Goal: Transaction & Acquisition: Book appointment/travel/reservation

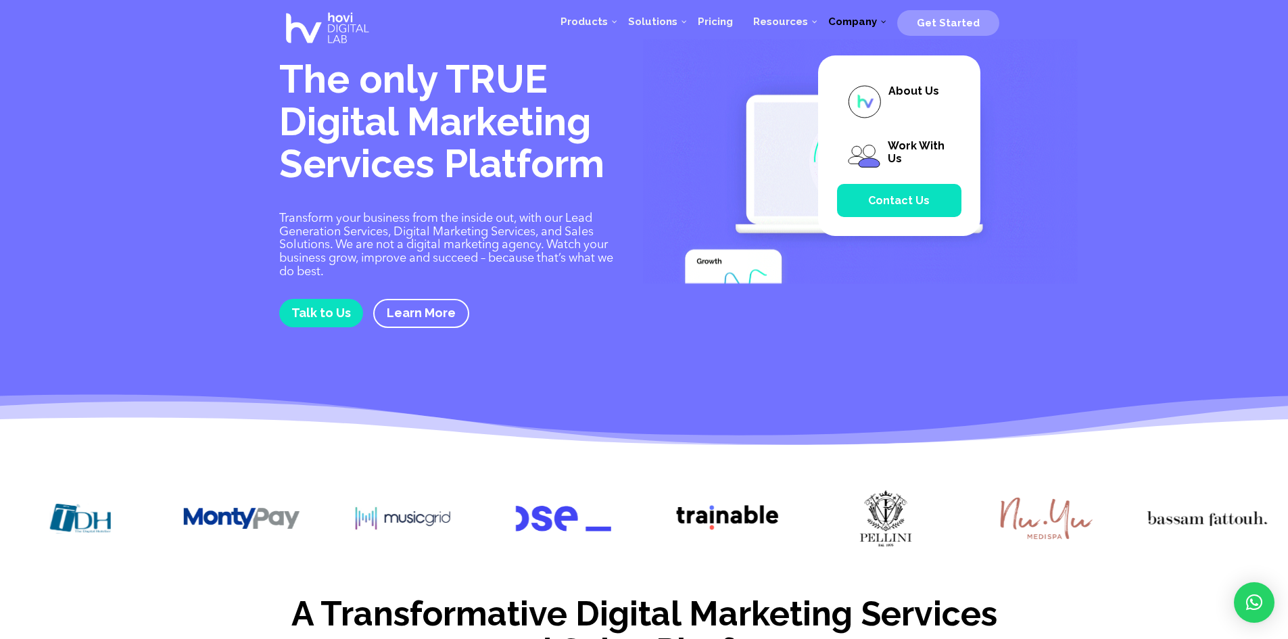
click at [859, 22] on span "Company" at bounding box center [852, 22] width 49 height 12
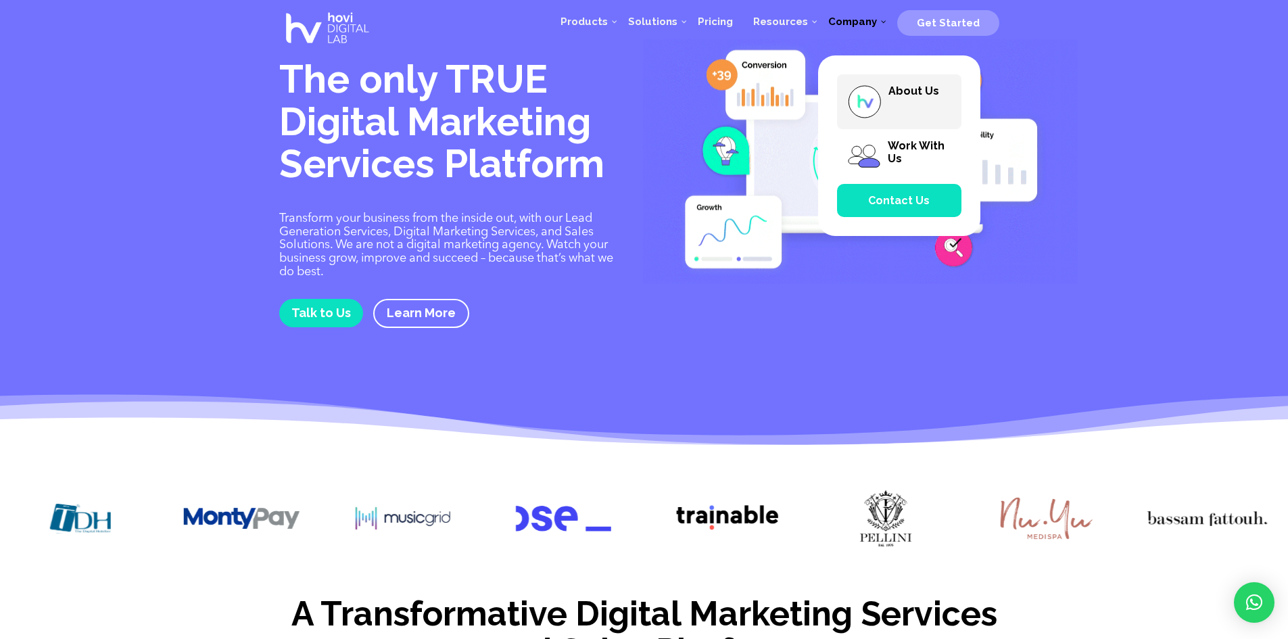
click at [904, 93] on span "About Us" at bounding box center [913, 90] width 51 height 13
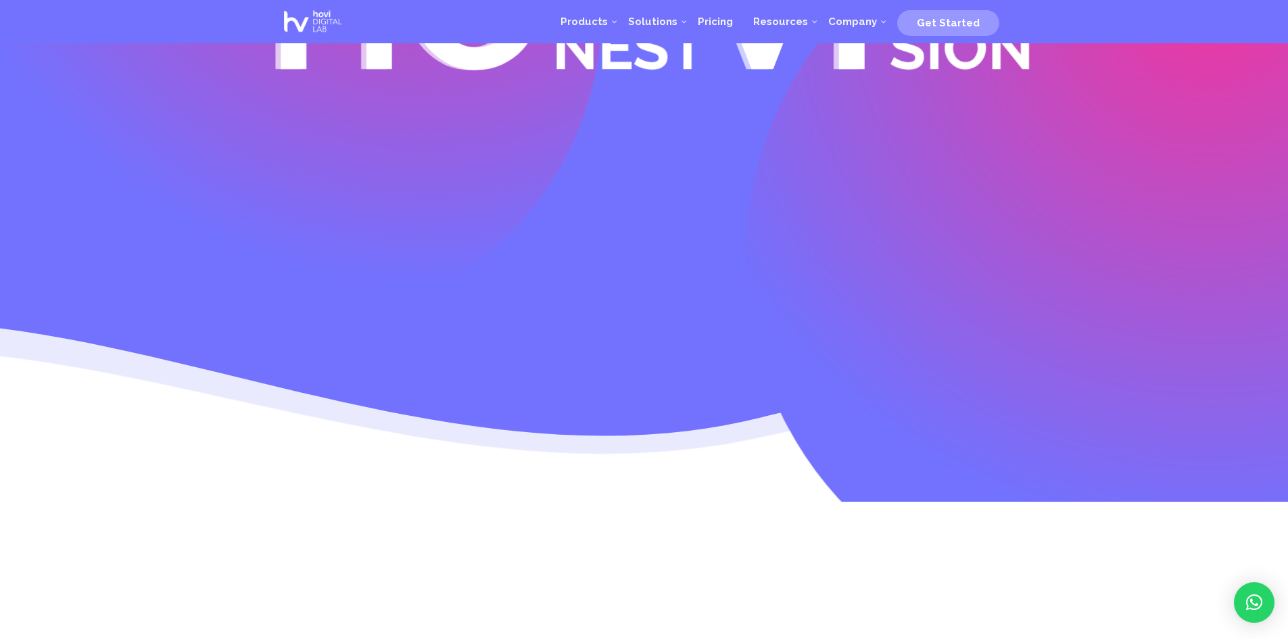
scroll to position [176, 0]
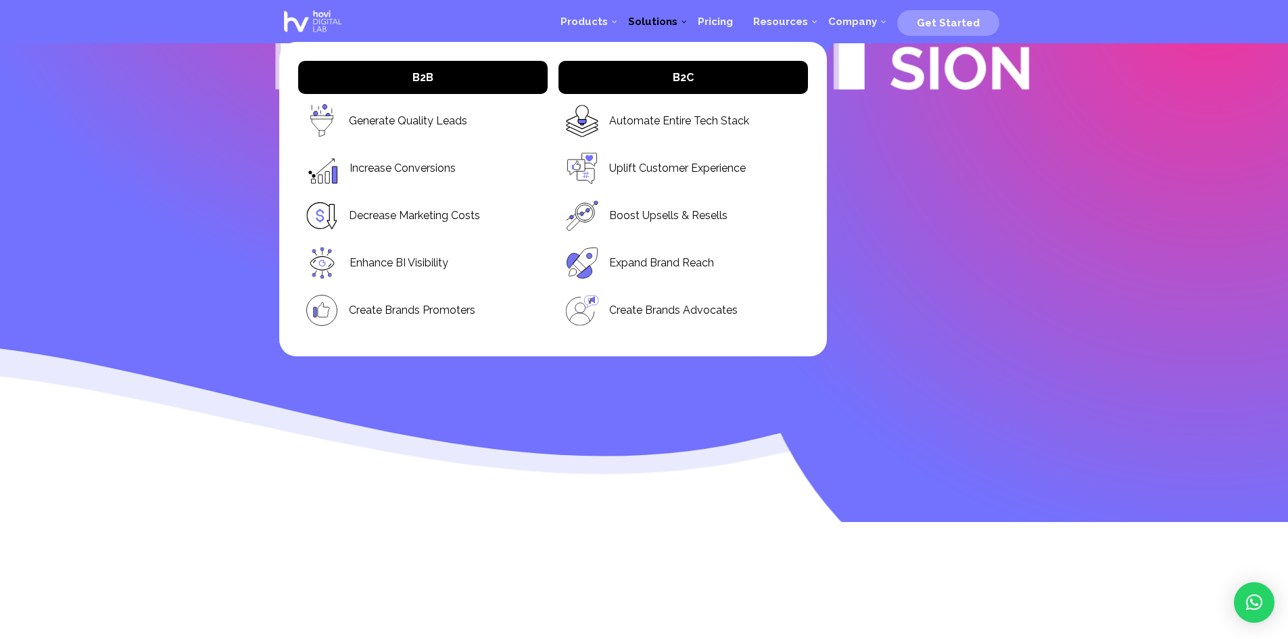
click at [661, 12] on link "Solutions" at bounding box center [653, 21] width 70 height 41
click at [733, 19] on span "Pricing" at bounding box center [715, 22] width 35 height 12
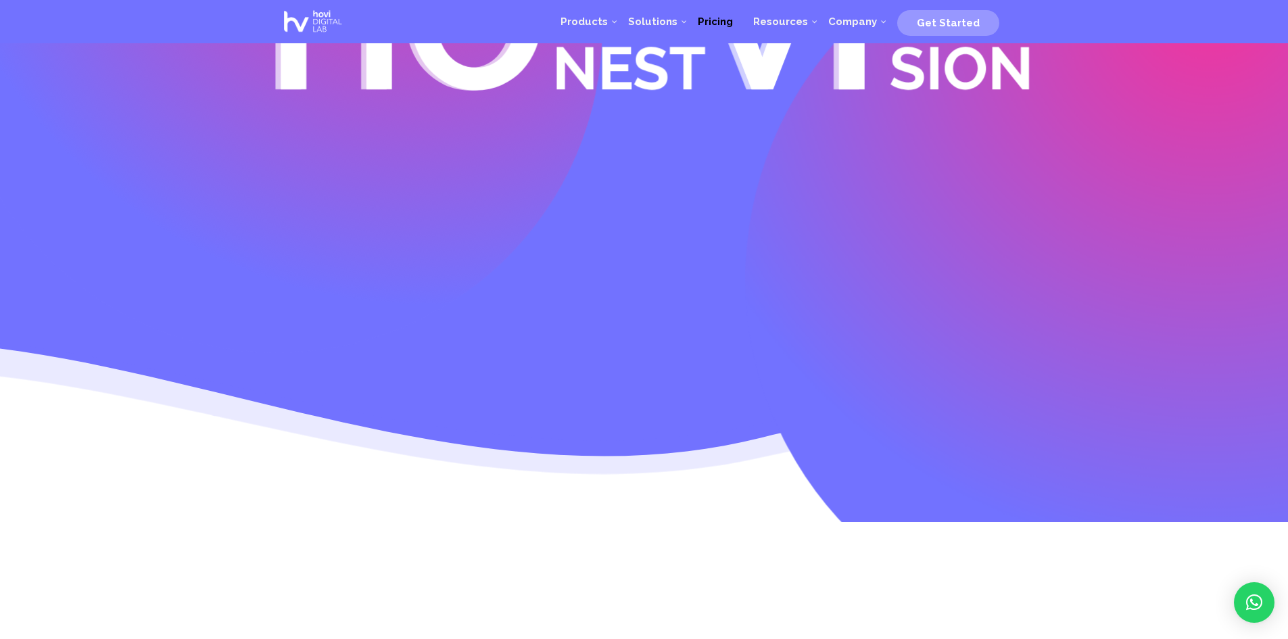
click at [733, 22] on span "Pricing" at bounding box center [715, 22] width 35 height 12
click at [726, 26] on span "Pricing" at bounding box center [715, 22] width 35 height 12
click at [723, 18] on span "Pricing" at bounding box center [715, 22] width 35 height 12
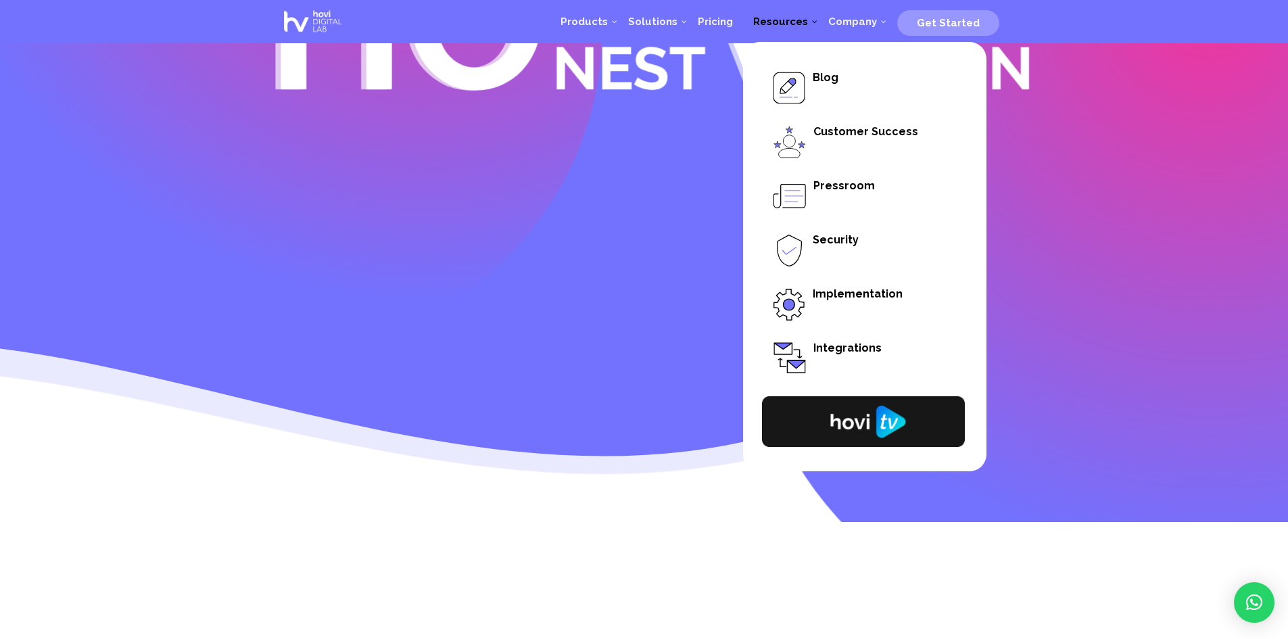
click at [794, 14] on link "Resources" at bounding box center [780, 21] width 75 height 41
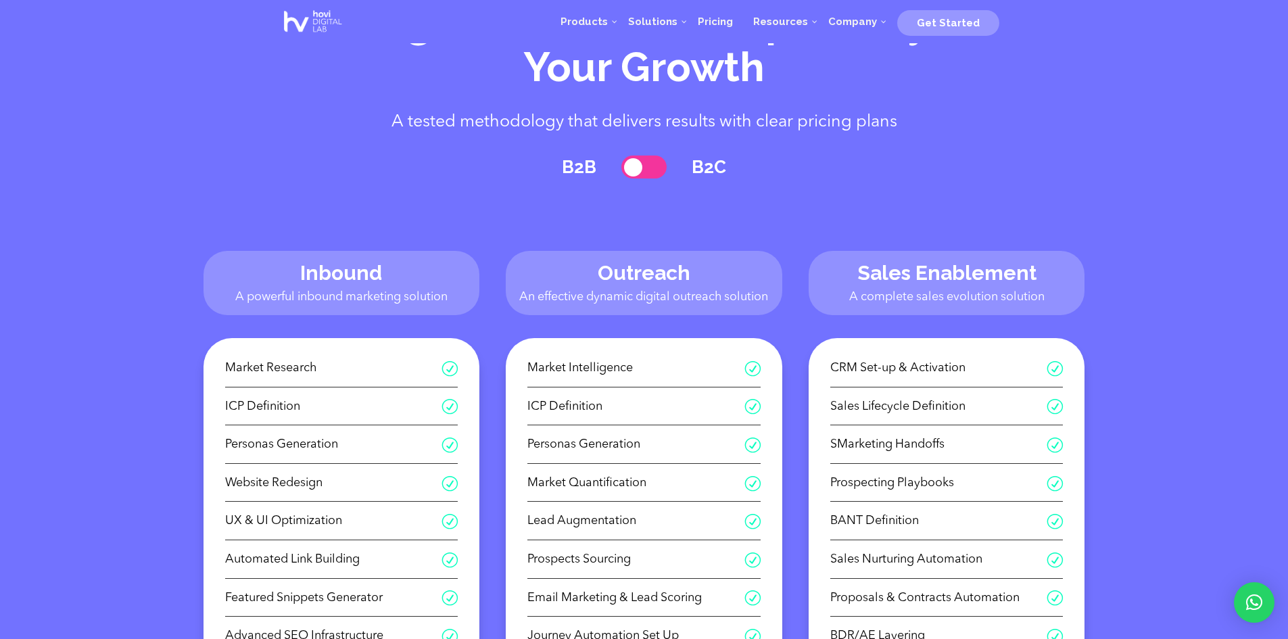
scroll to position [108, 0]
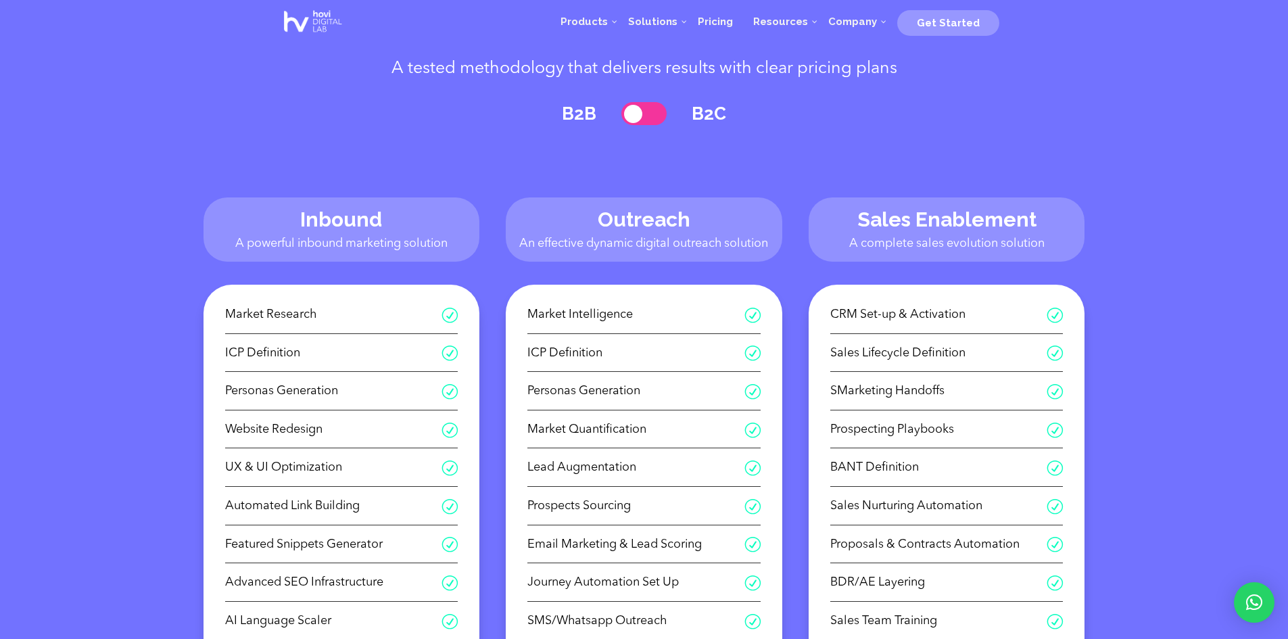
click at [1205, 149] on div "Inbound A powerful inbound marketing solution Outreach An effective dynamic dig…" at bounding box center [644, 211] width 1250 height 139
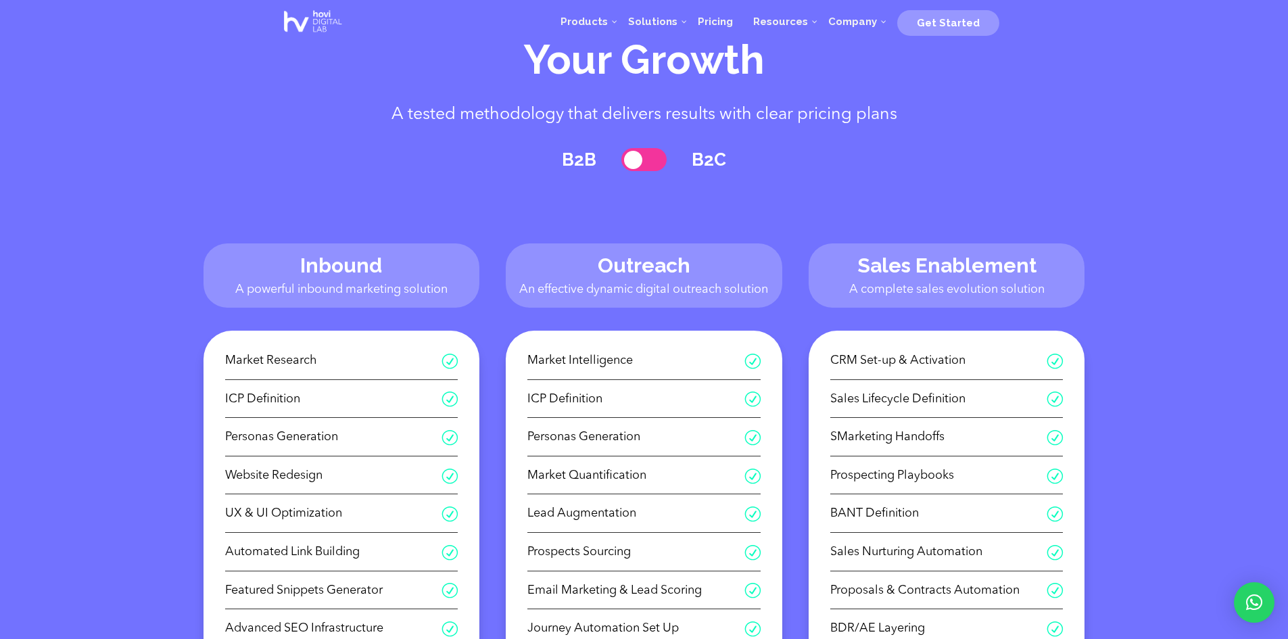
scroll to position [54, 0]
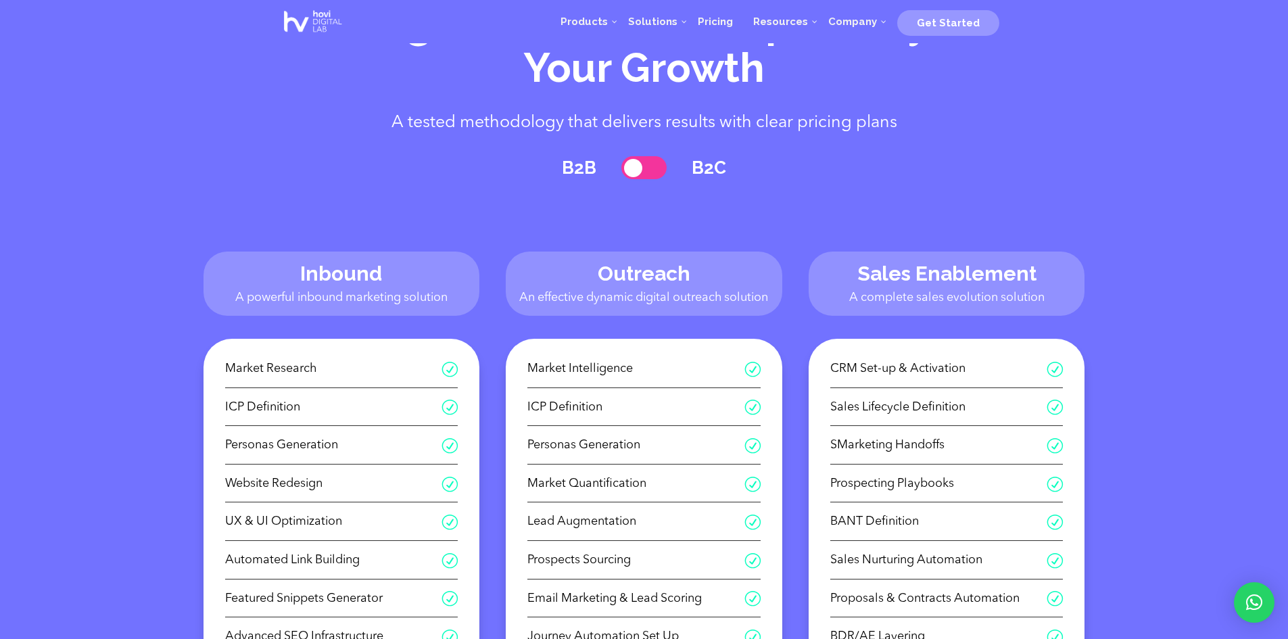
drag, startPoint x: 631, startPoint y: 168, endPoint x: 647, endPoint y: 170, distance: 15.7
click at [632, 167] on span at bounding box center [644, 168] width 46 height 24
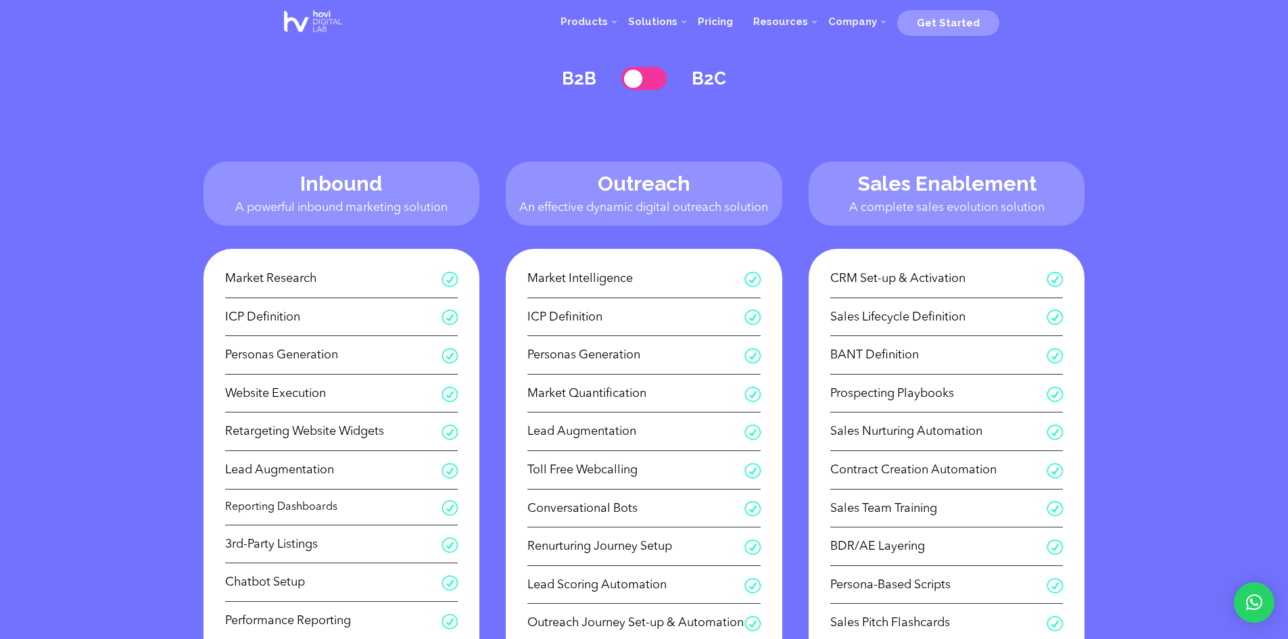
scroll to position [108, 0]
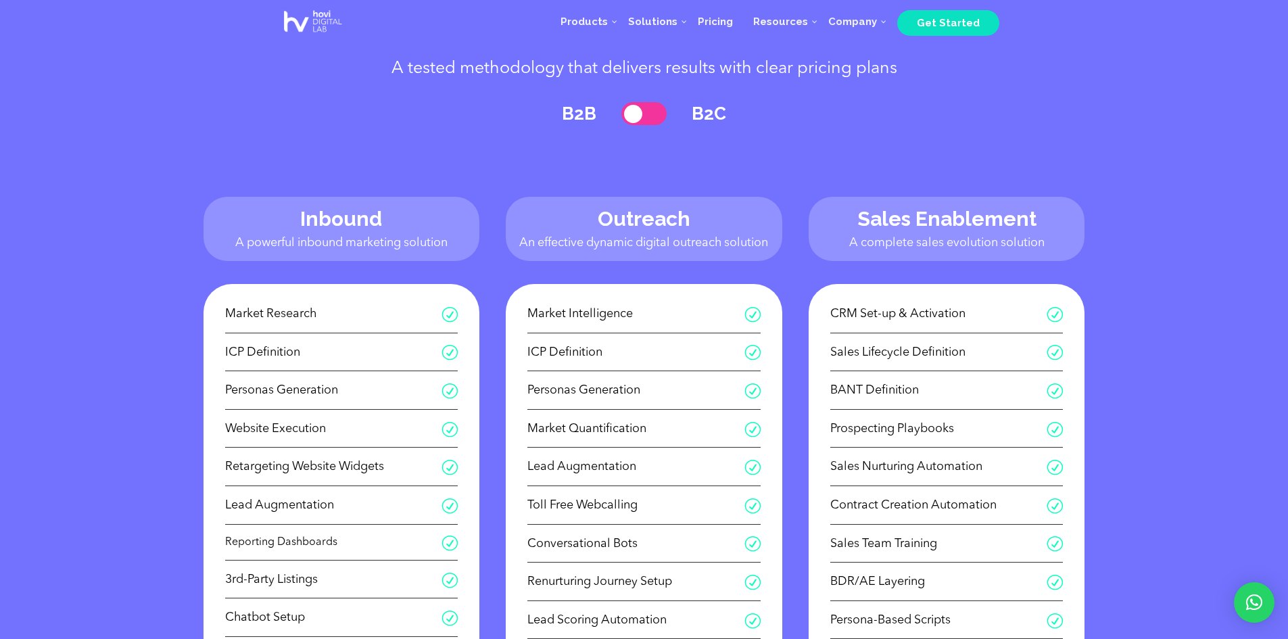
click at [948, 15] on span "Get Started" at bounding box center [948, 23] width 102 height 26
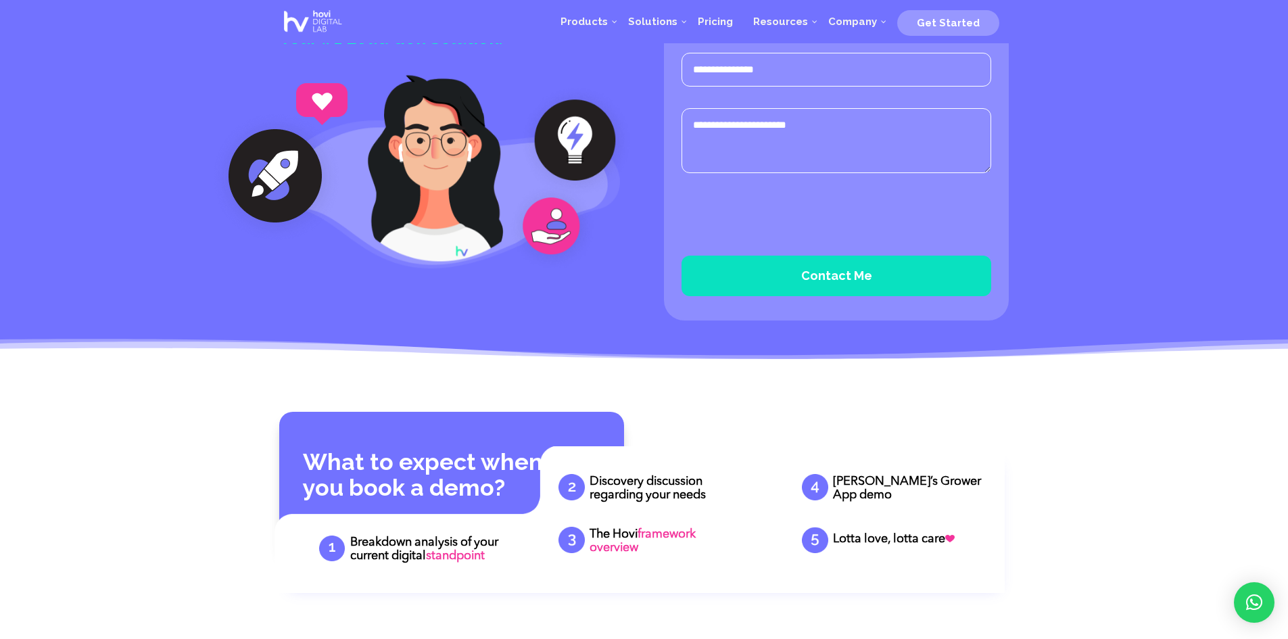
scroll to position [162, 0]
